Goal: Task Accomplishment & Management: Use online tool/utility

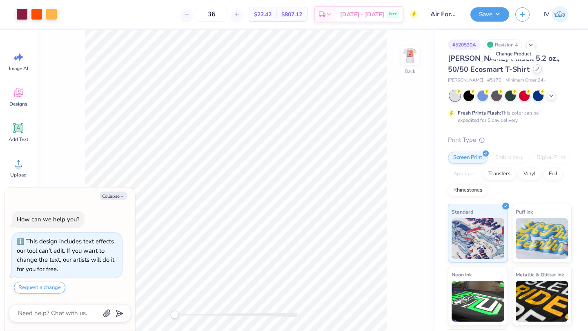
click at [535, 68] on icon at bounding box center [537, 69] width 4 height 4
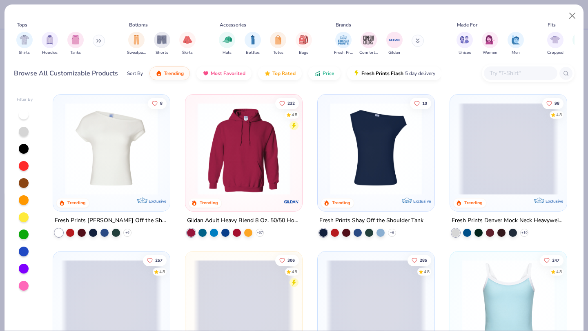
click at [265, 150] on img at bounding box center [243, 149] width 100 height 92
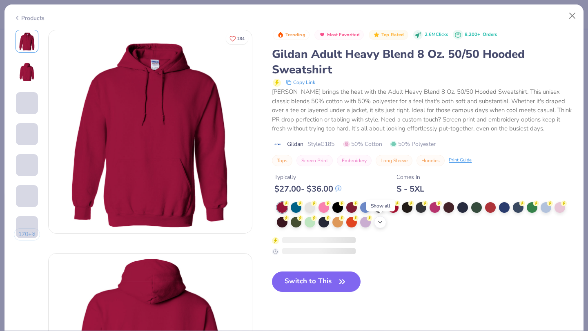
click at [381, 224] on icon at bounding box center [380, 222] width 7 height 7
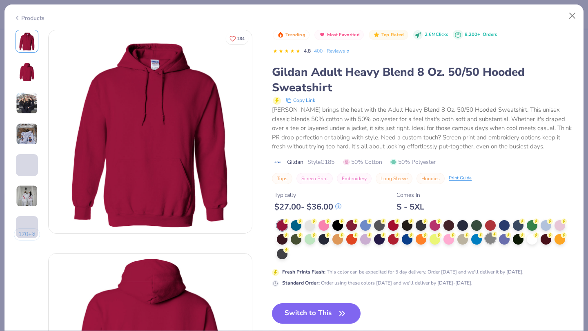
click at [491, 239] on div at bounding box center [490, 238] width 11 height 11
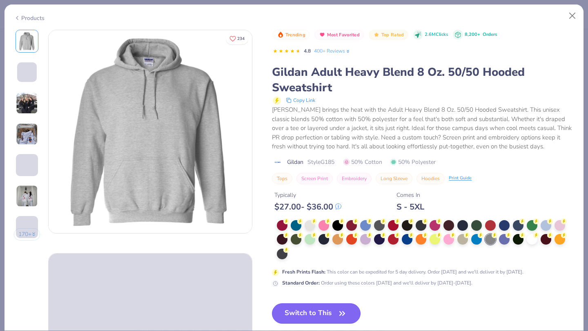
click at [303, 312] on button "Switch to This" at bounding box center [316, 314] width 89 height 20
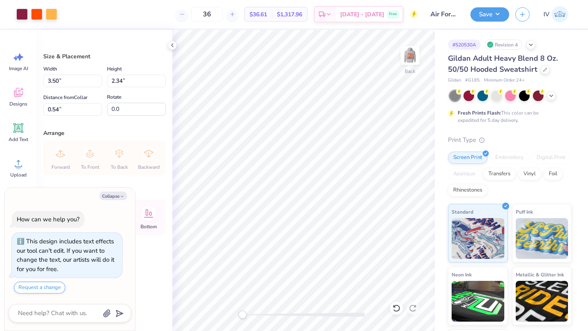
type textarea "x"
type input "10.40"
type input "6.95"
click at [400, 311] on icon at bounding box center [396, 308] width 8 height 8
type textarea "x"
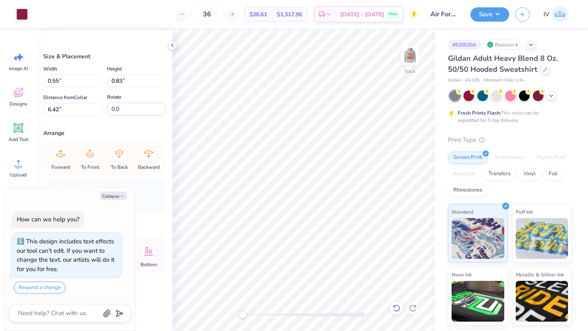
type input "2.87"
type textarea "x"
